Goal: Check status: Check status

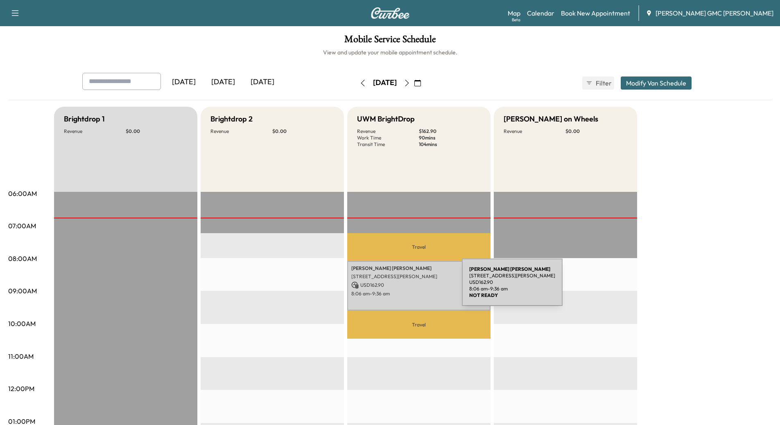
click at [400, 287] on p "USD 162.90" at bounding box center [418, 285] width 135 height 7
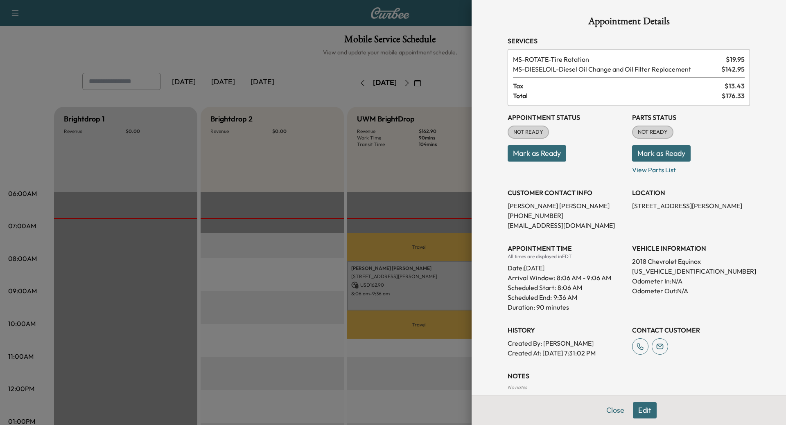
click at [658, 274] on p "3GNAXJEV4JS557053" at bounding box center [691, 272] width 118 height 10
copy p "3GNAXJEV4JS557053"
